Goal: Task Accomplishment & Management: Use online tool/utility

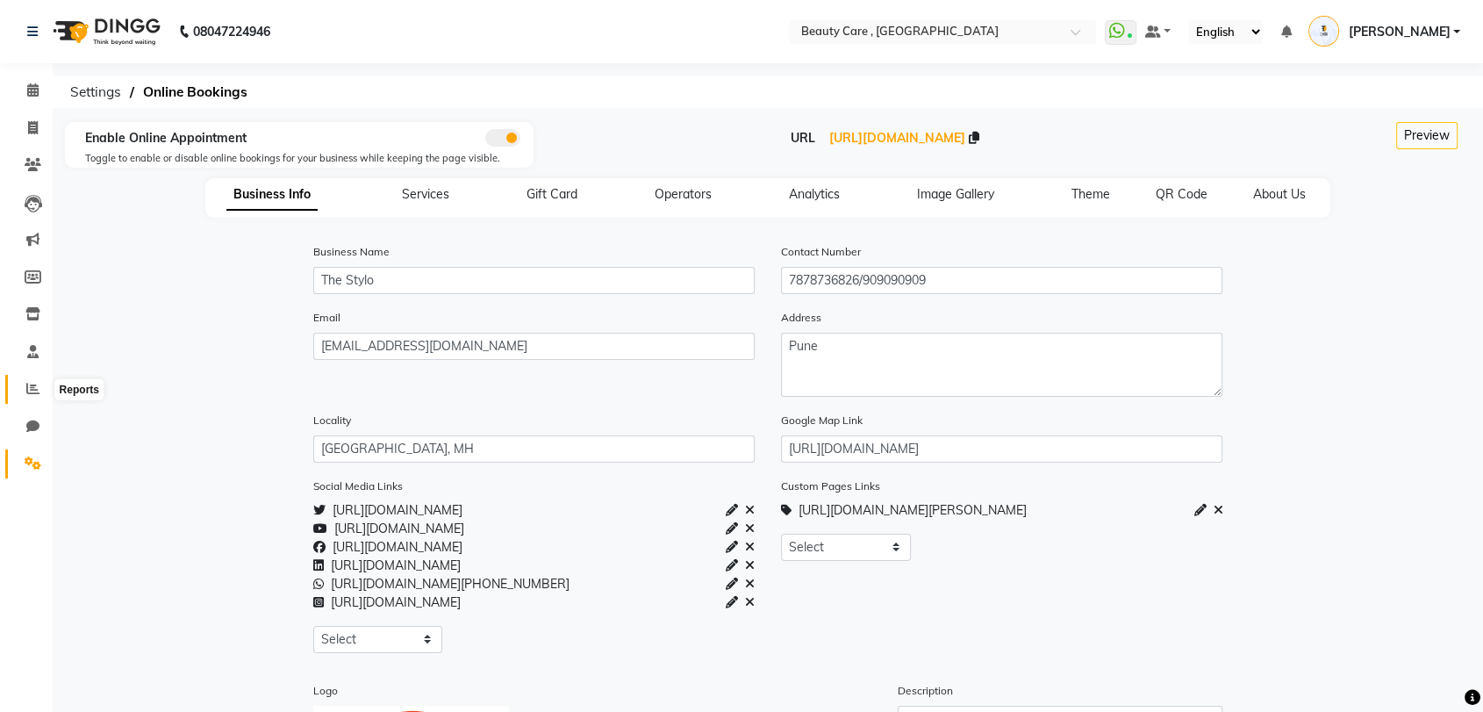
click at [34, 390] on icon at bounding box center [32, 388] width 13 height 13
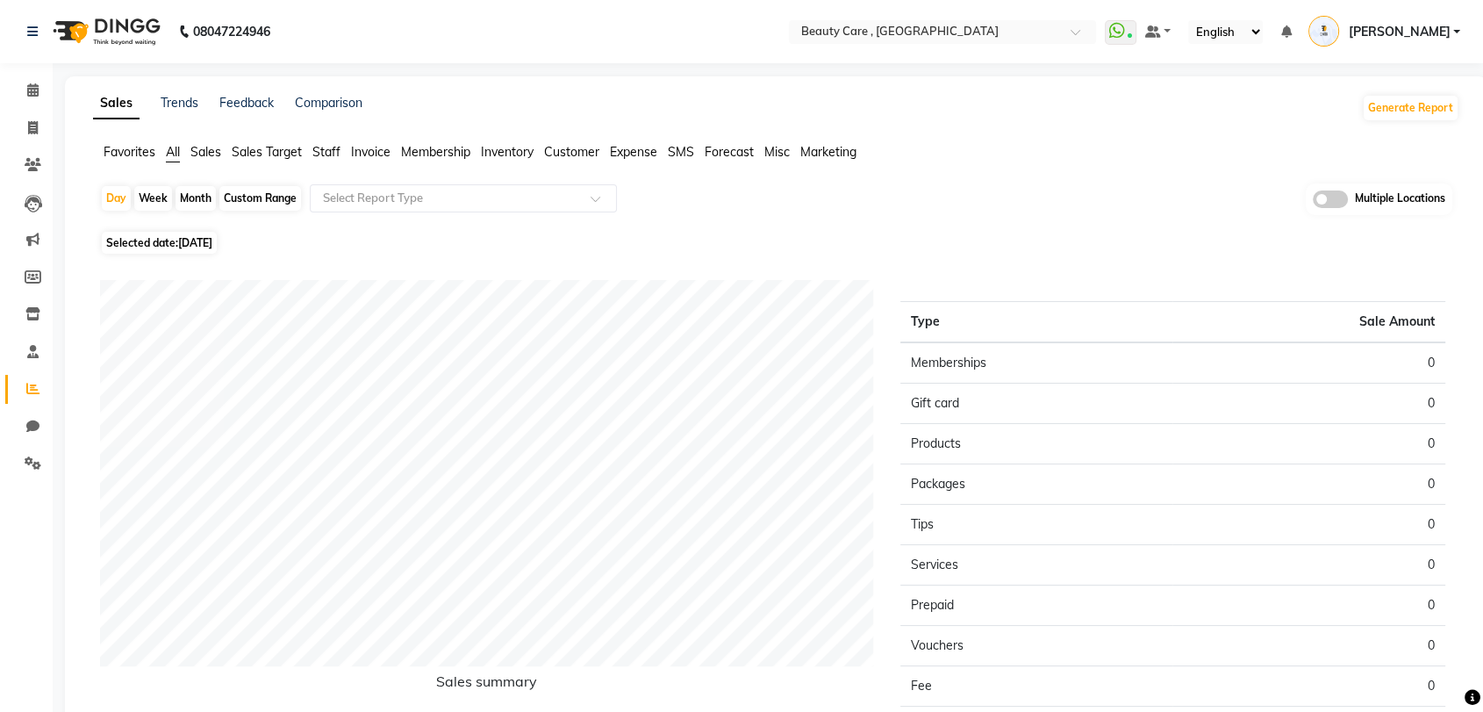
click at [381, 156] on span "Invoice" at bounding box center [370, 152] width 39 height 16
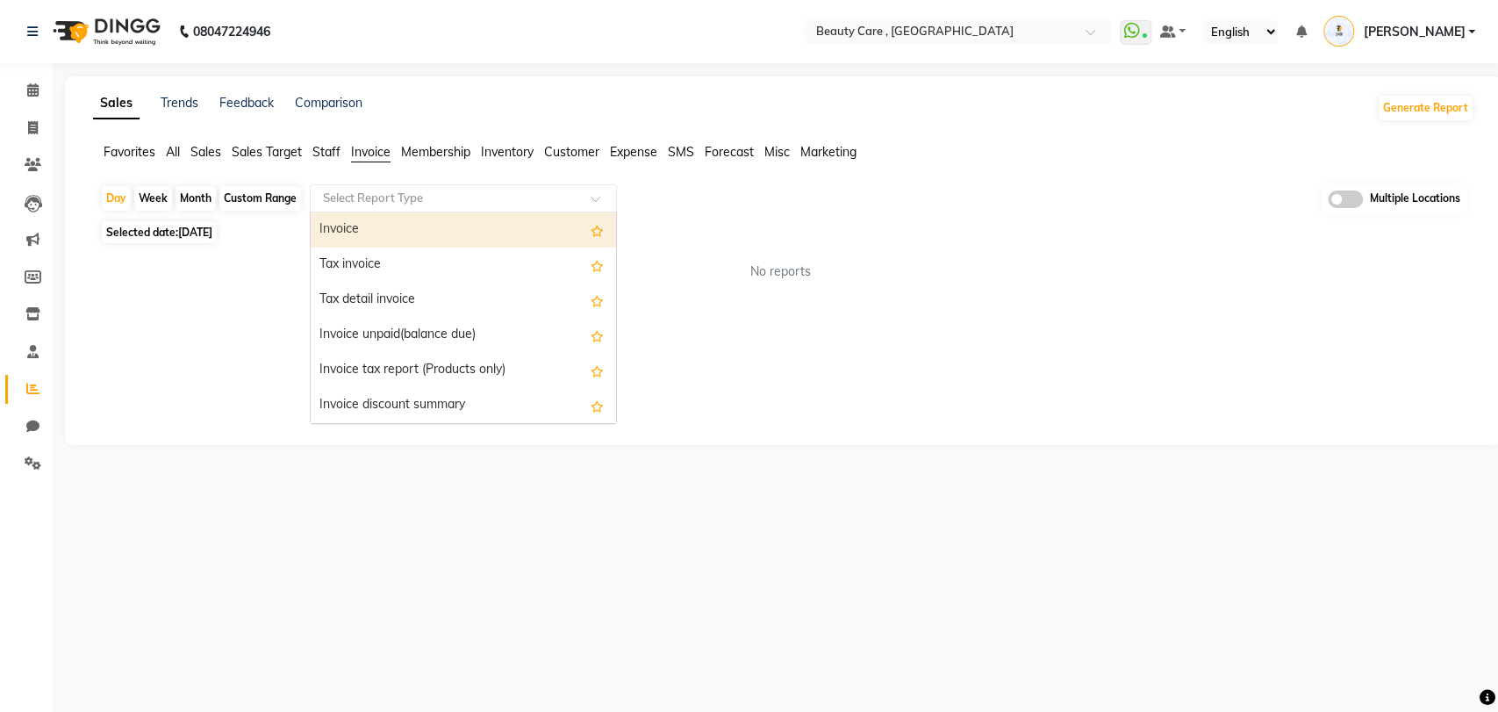
click at [417, 197] on input "text" at bounding box center [445, 199] width 253 height 18
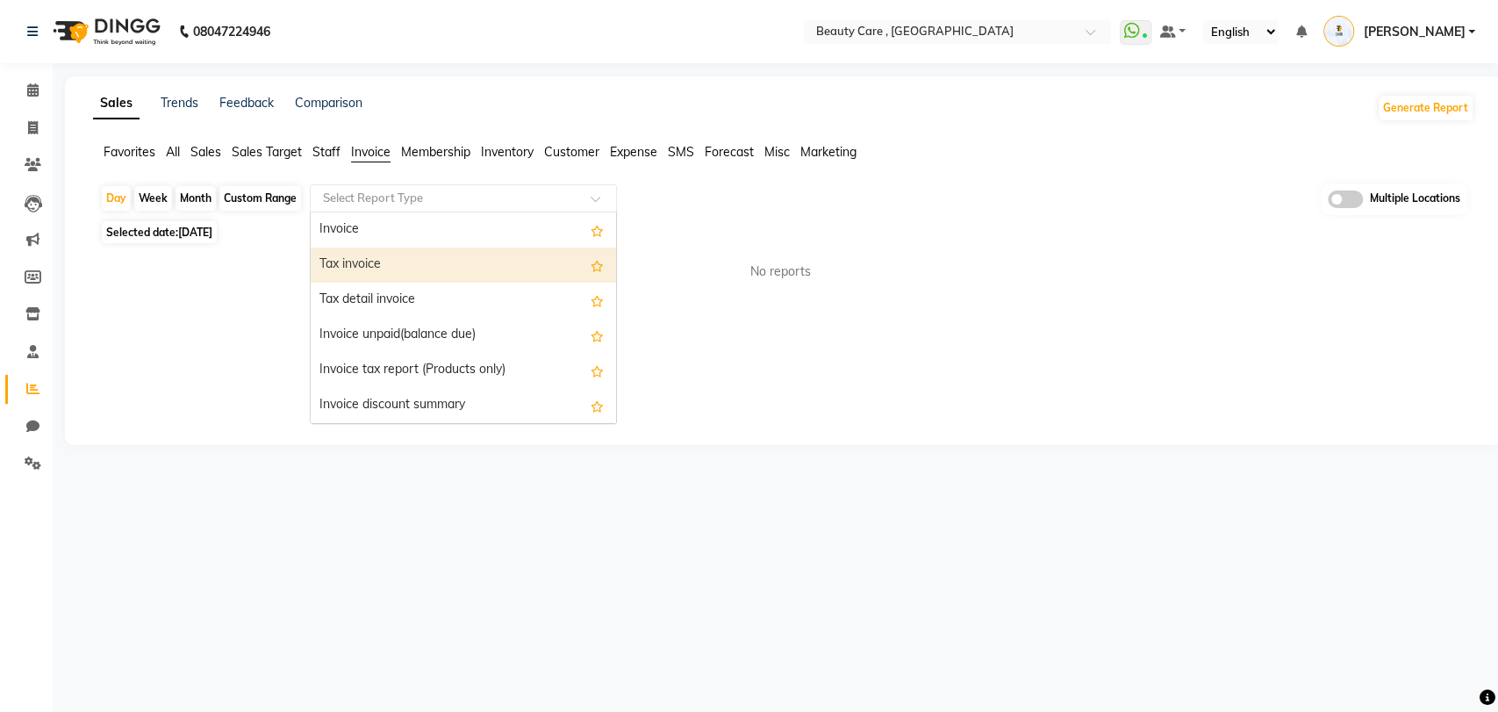
click at [395, 255] on div "Tax invoice" at bounding box center [463, 265] width 305 height 35
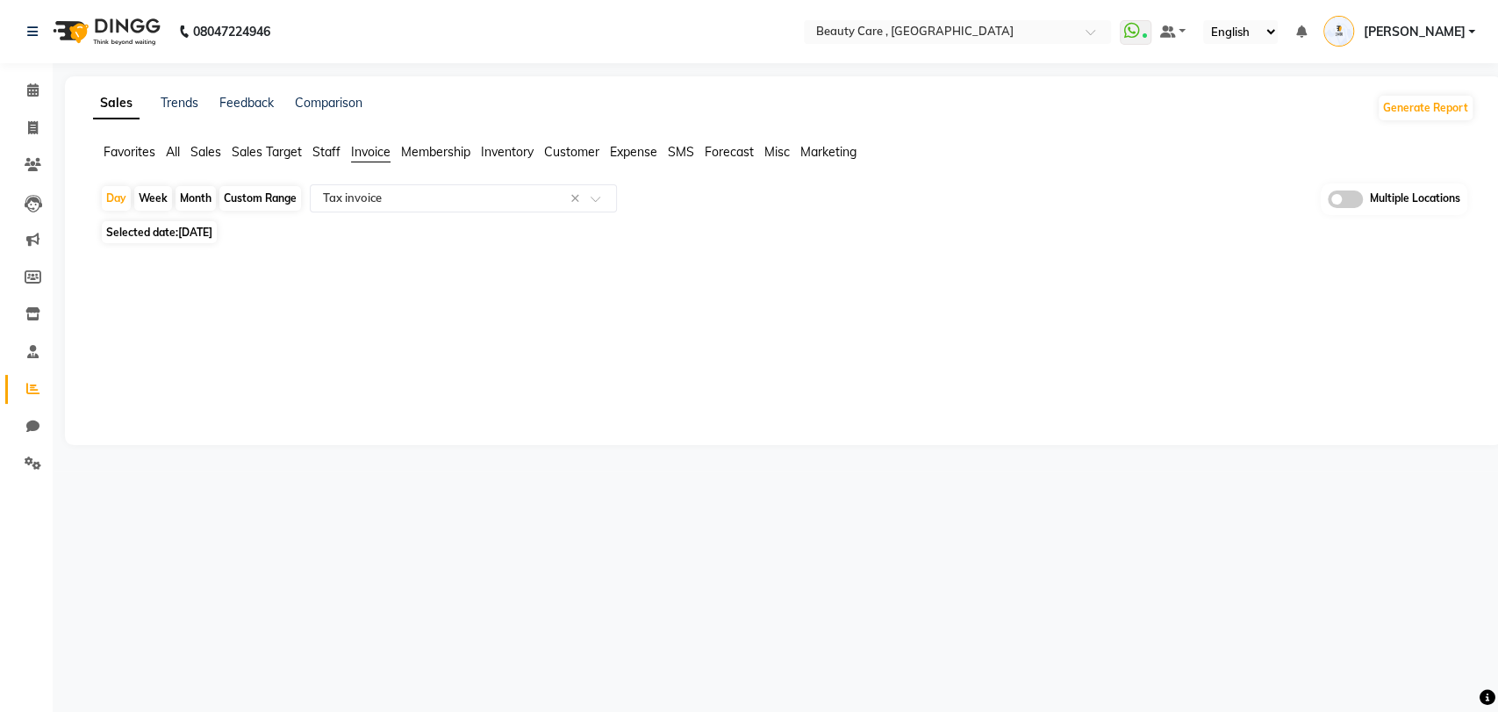
click at [193, 197] on div "Month" at bounding box center [196, 198] width 40 height 25
select select "10"
select select "2025"
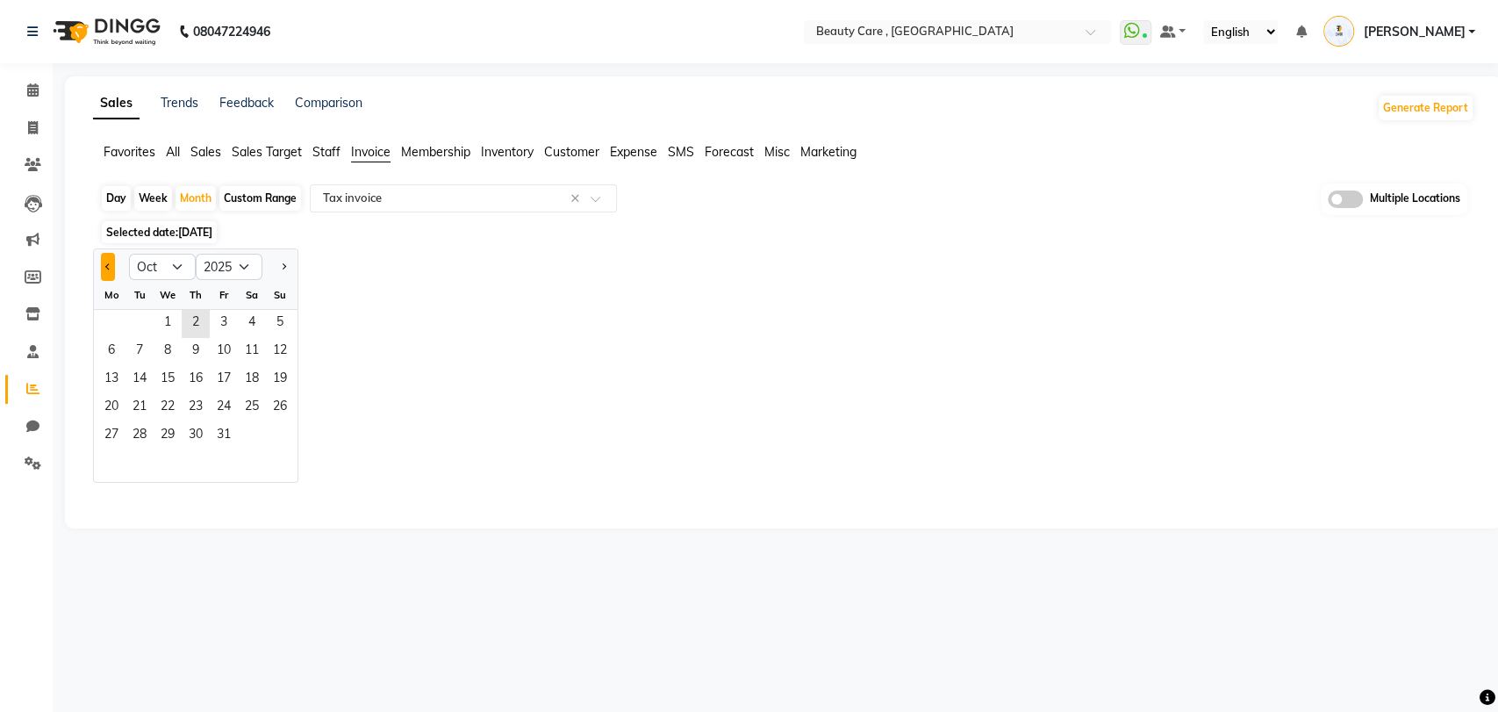
click at [114, 267] on button "Previous month" at bounding box center [108, 267] width 14 height 28
select select "9"
click at [106, 318] on span "1" at bounding box center [111, 324] width 28 height 28
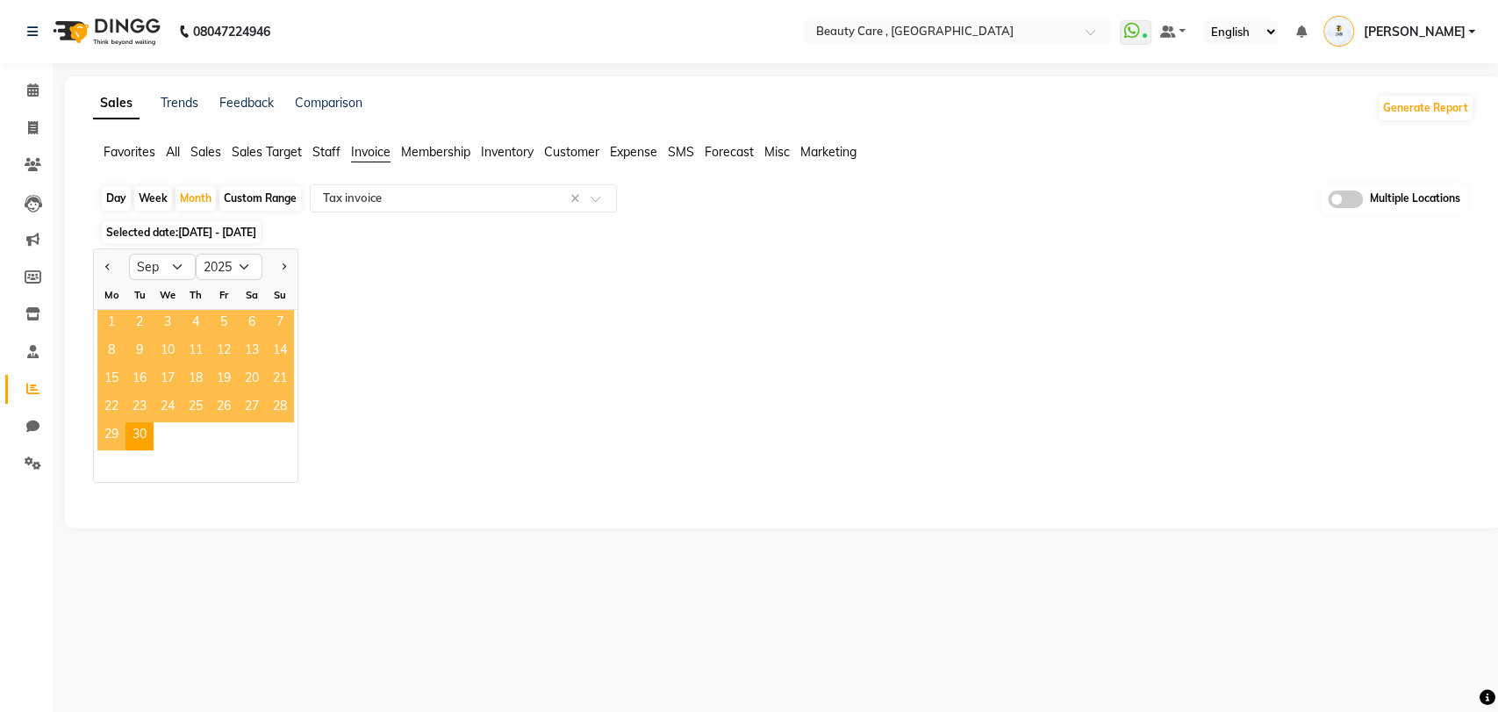
select select "csv"
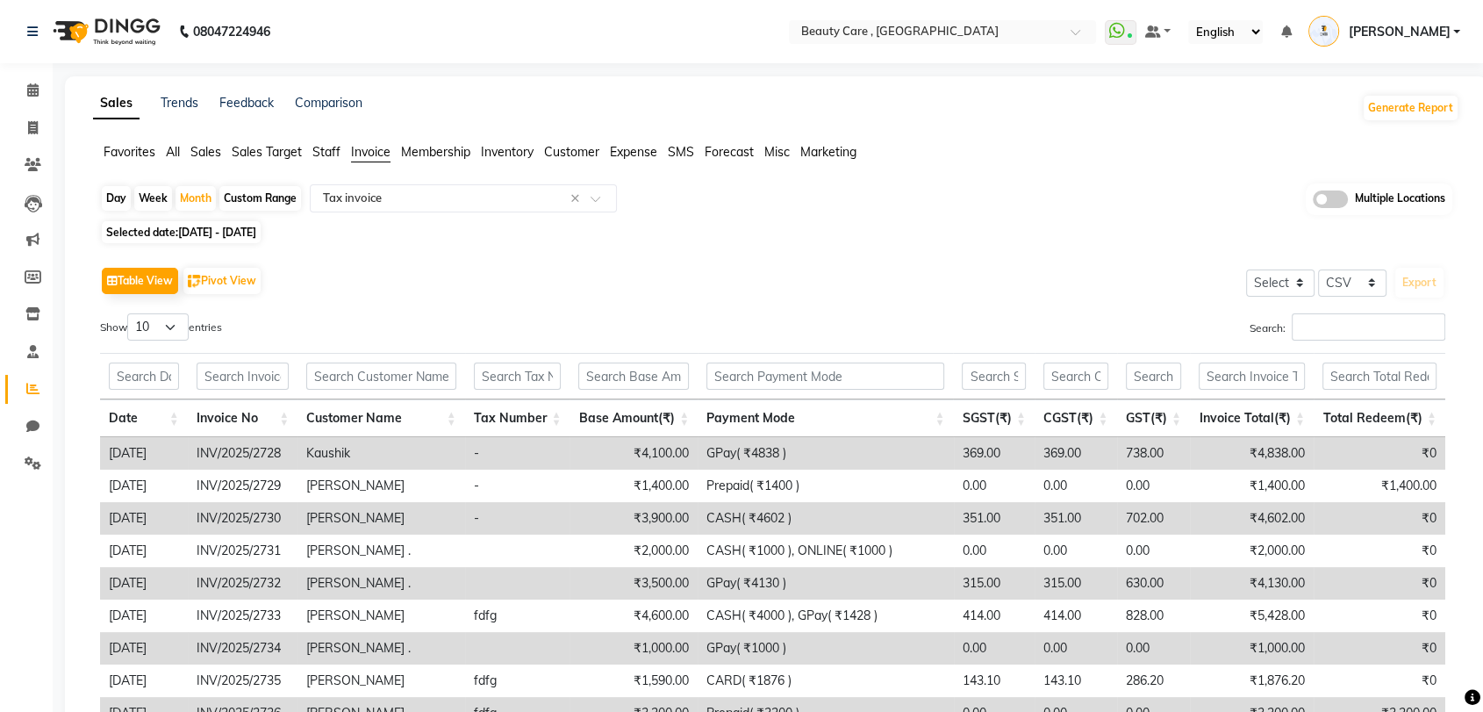
click at [328, 152] on span "Staff" at bounding box center [326, 152] width 28 height 16
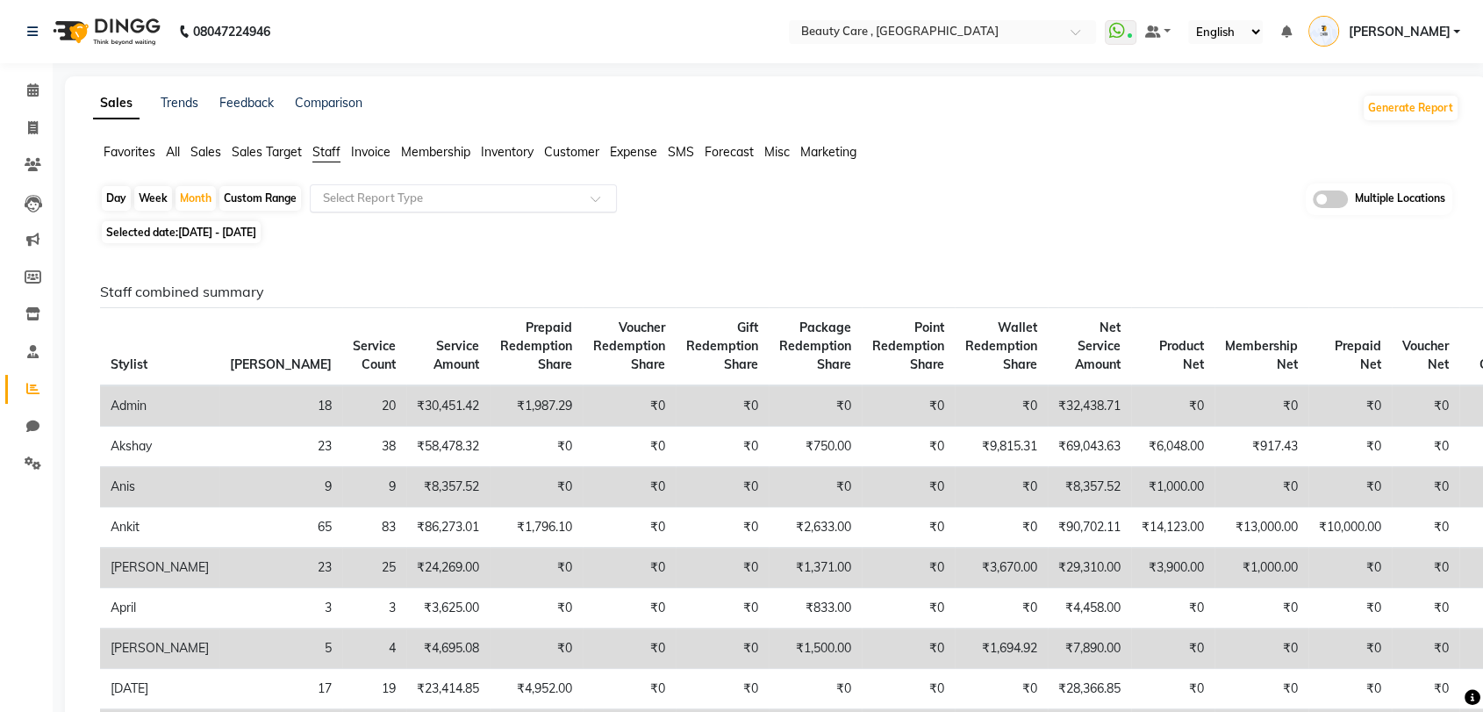
click at [371, 200] on input "text" at bounding box center [445, 199] width 253 height 18
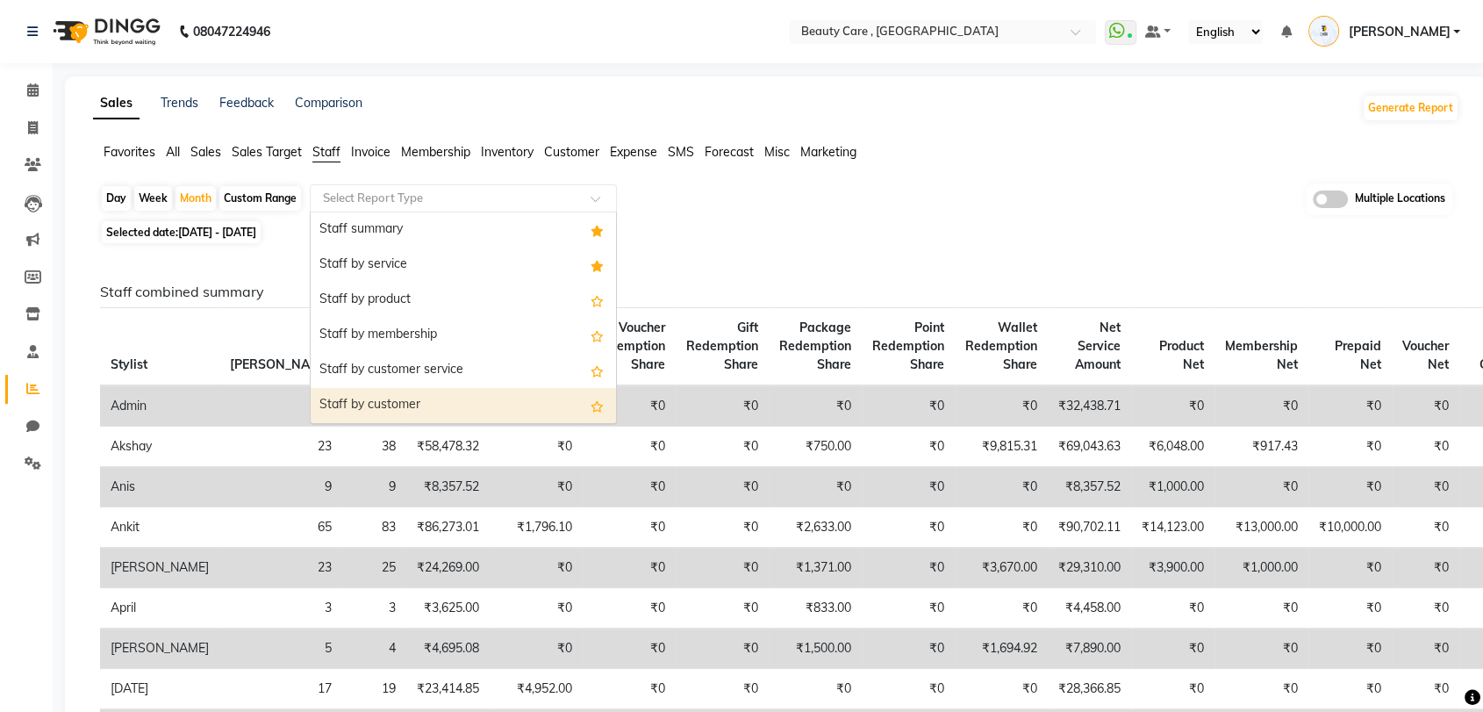
click at [355, 395] on div "Staff by customer" at bounding box center [463, 405] width 305 height 35
select select "csv"
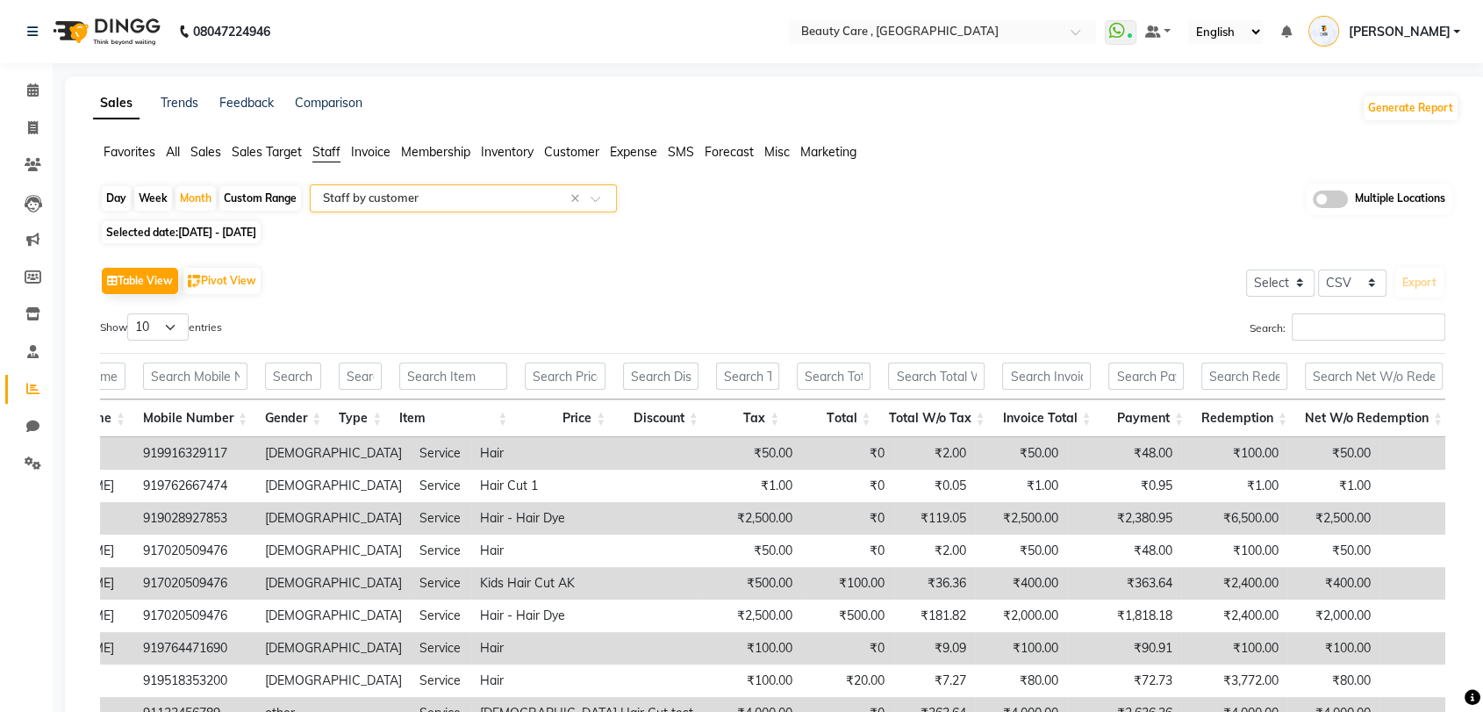
scroll to position [0, 223]
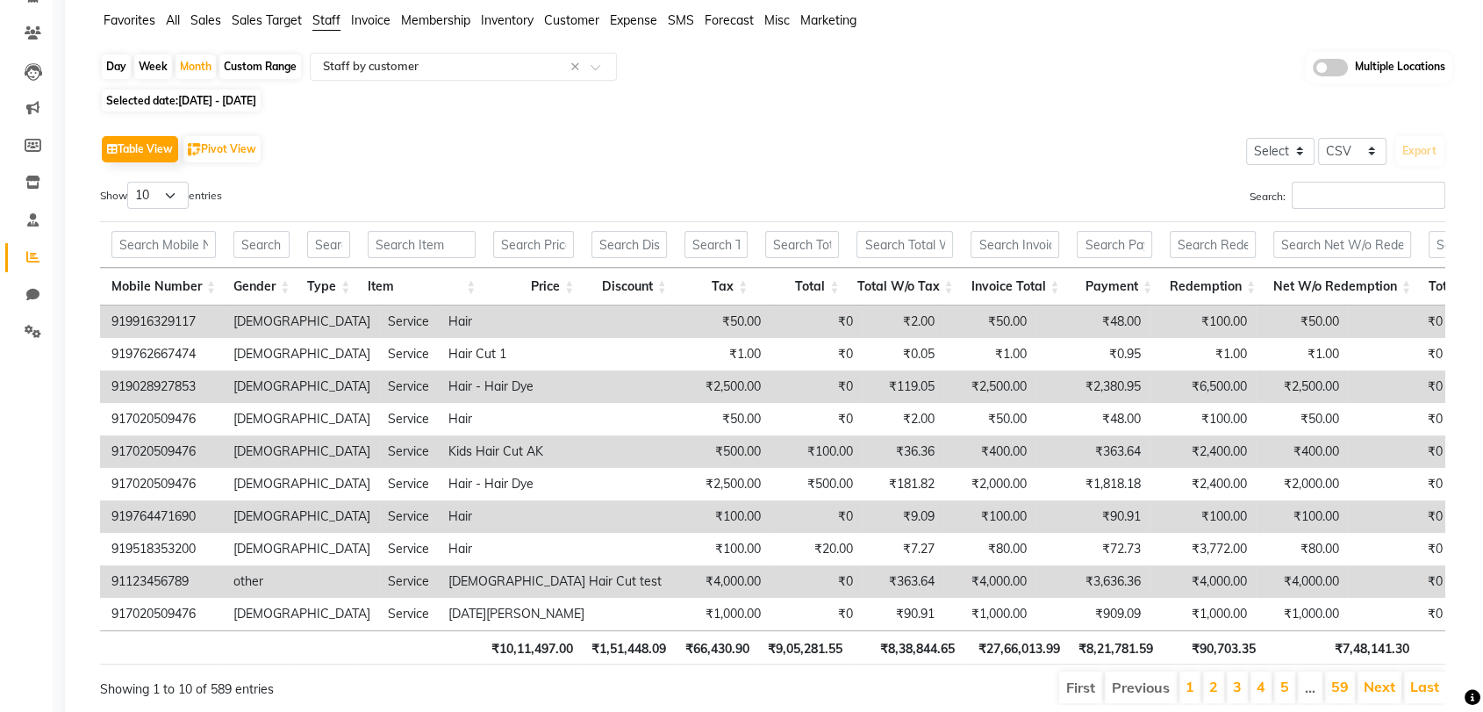
click at [376, 13] on span "Invoice" at bounding box center [370, 20] width 39 height 16
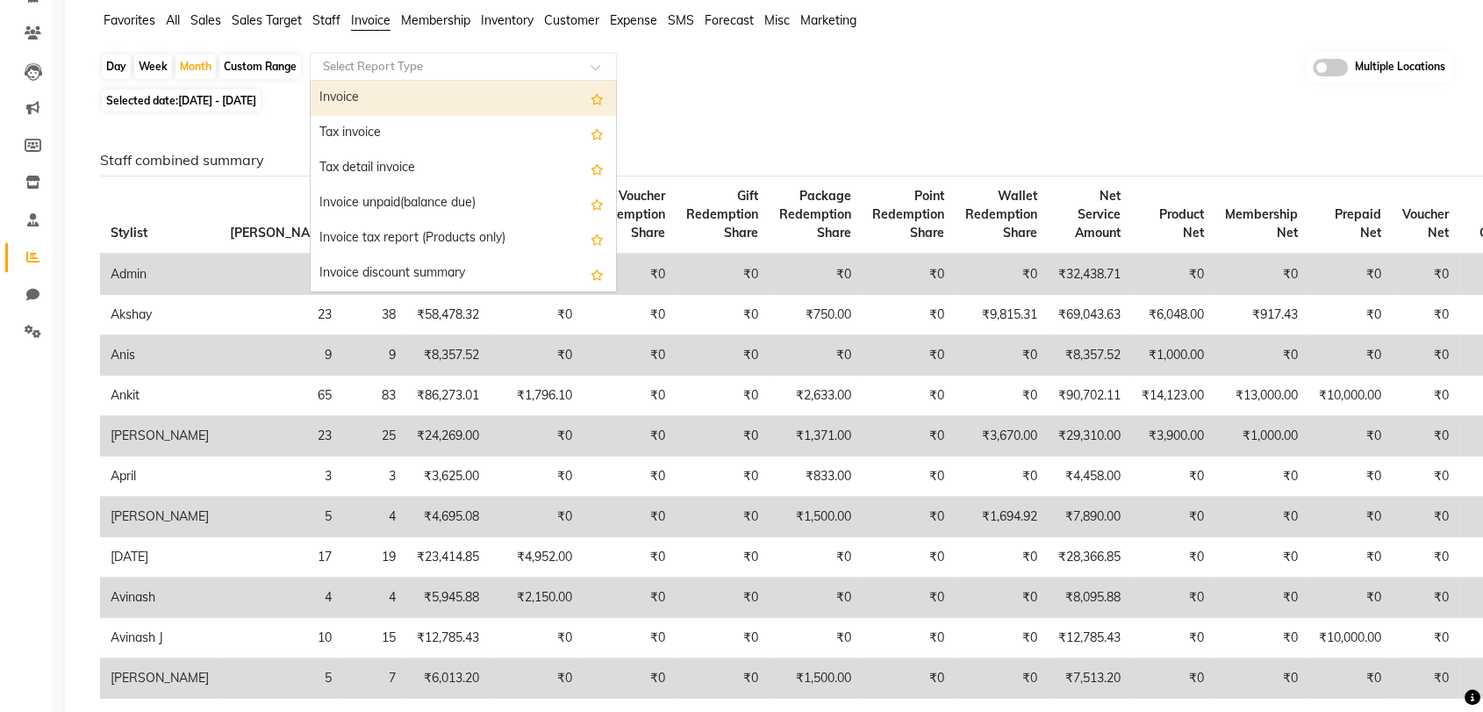
click at [395, 64] on input "text" at bounding box center [445, 67] width 253 height 18
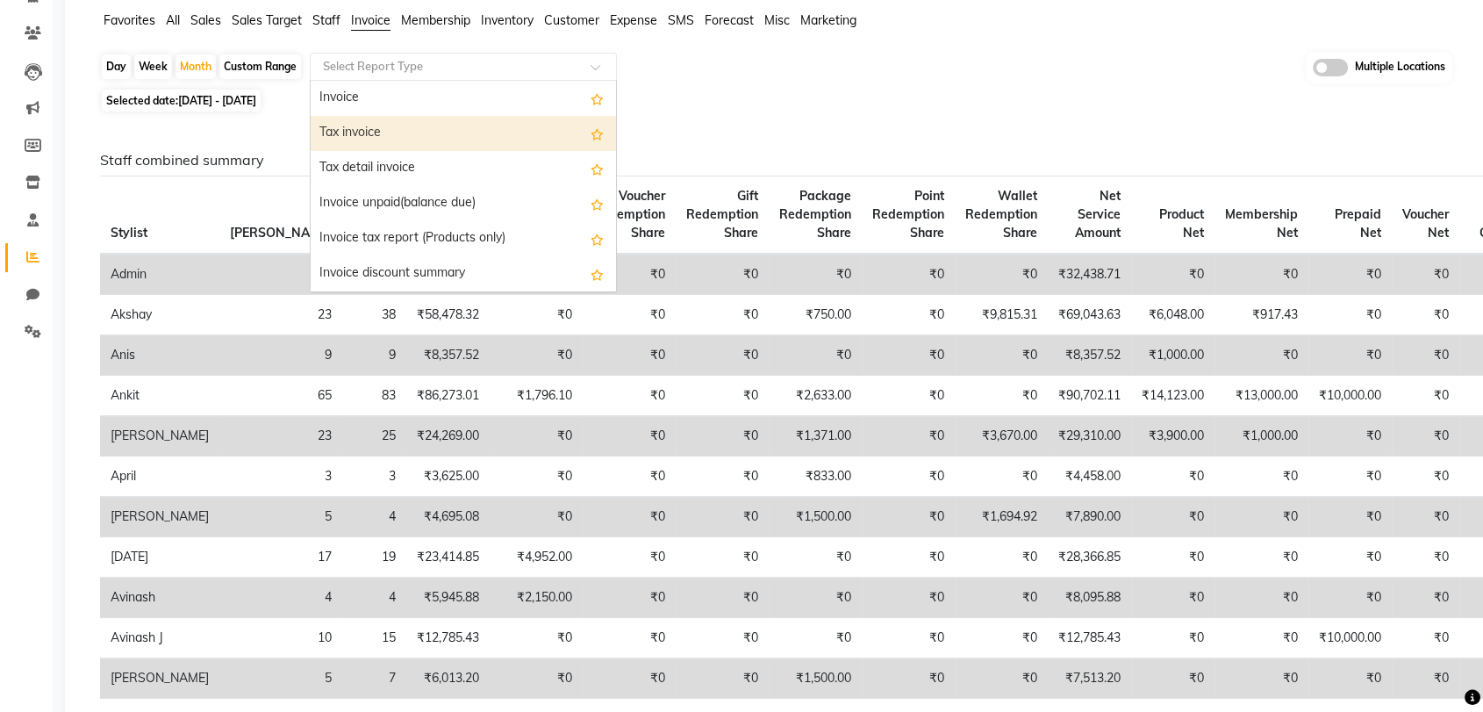
click at [381, 142] on div "Tax invoice" at bounding box center [463, 133] width 305 height 35
select select "csv"
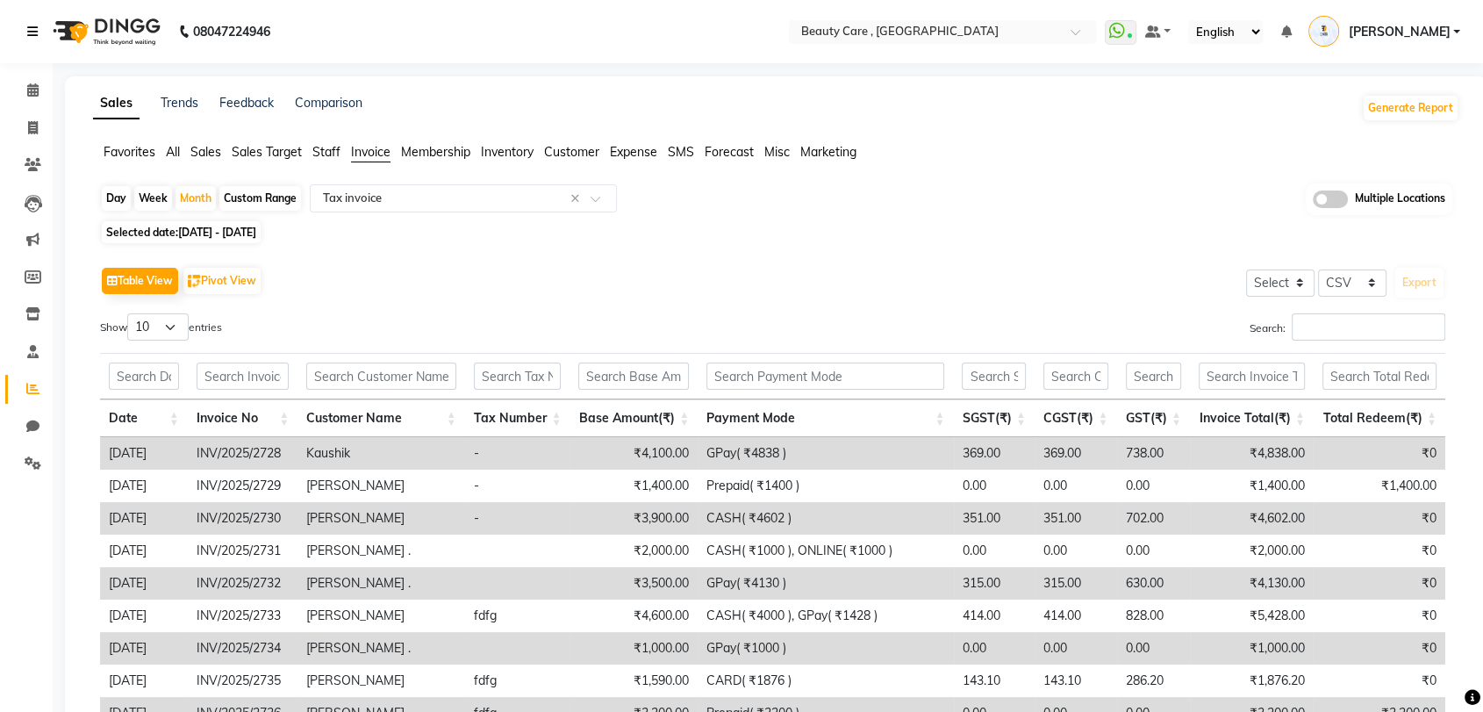
click at [33, 36] on icon at bounding box center [32, 31] width 11 height 12
